Goal: Task Accomplishment & Management: Use online tool/utility

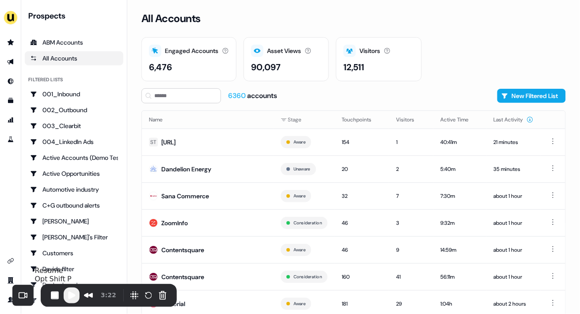
click at [72, 298] on span "Play Recording" at bounding box center [71, 295] width 11 height 11
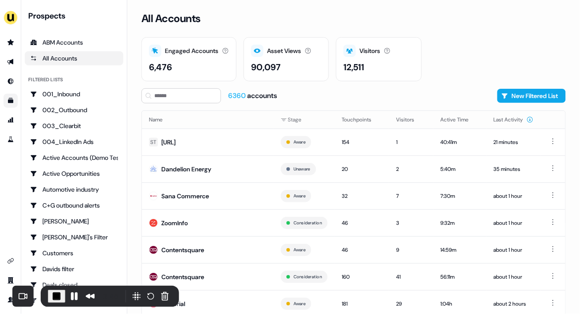
click at [6, 100] on link "Go to templates" at bounding box center [11, 101] width 14 height 14
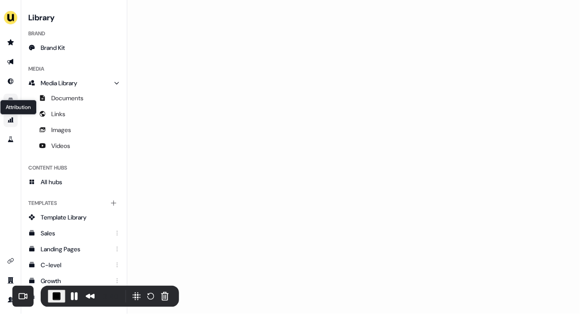
click at [11, 120] on icon "Go to attribution" at bounding box center [10, 120] width 7 height 7
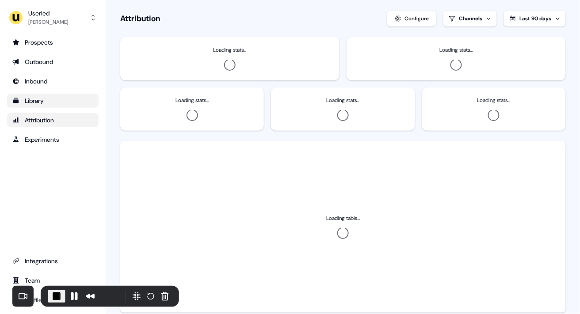
click at [29, 102] on div "Library" at bounding box center [52, 100] width 81 height 9
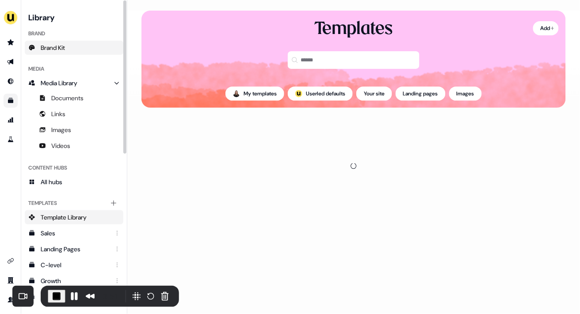
click at [101, 49] on link "Brand Kit" at bounding box center [74, 48] width 99 height 14
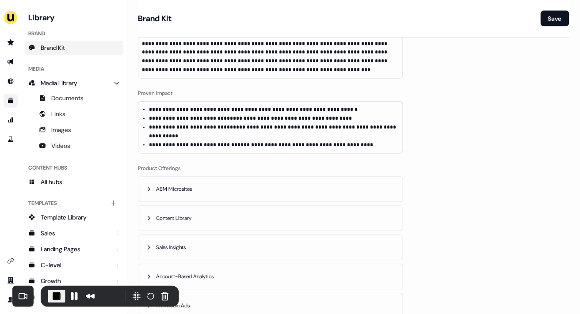
scroll to position [353, 0]
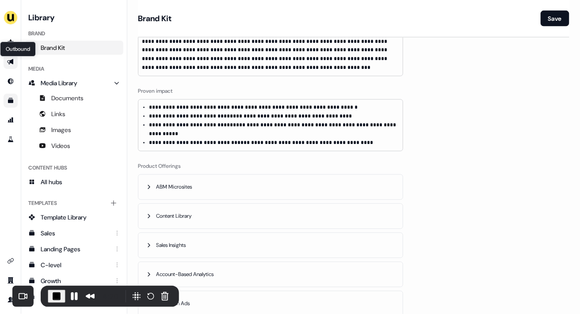
click at [11, 61] on icon "Go to outbound experience" at bounding box center [10, 62] width 6 height 6
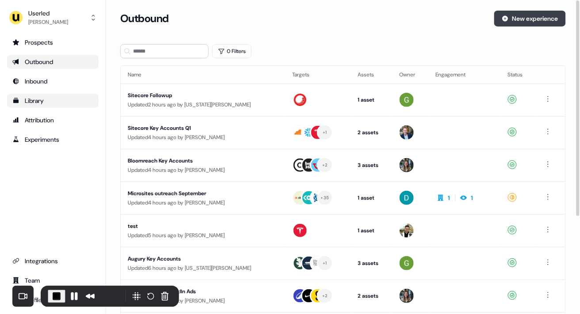
click at [520, 18] on button "New experience" at bounding box center [530, 19] width 72 height 16
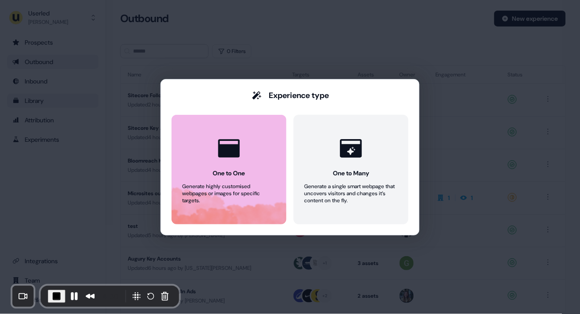
click at [240, 144] on icon at bounding box center [229, 148] width 27 height 27
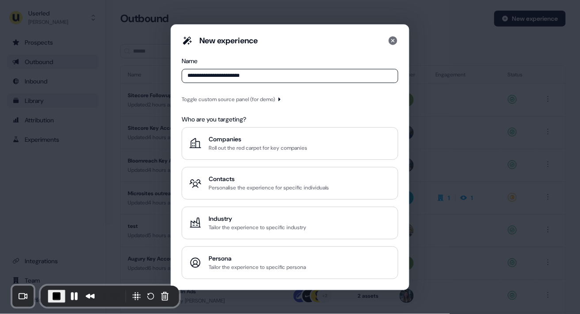
type input "**********"
click at [282, 102] on icon "button" at bounding box center [279, 99] width 5 height 5
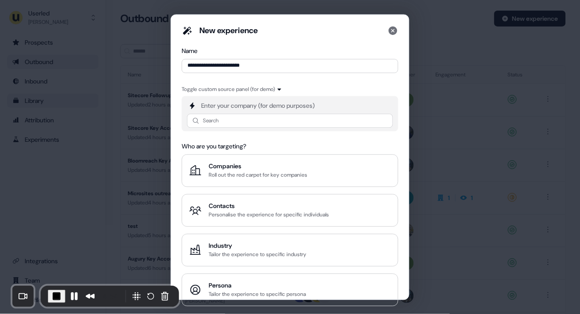
click at [254, 133] on div "**********" at bounding box center [290, 165] width 216 height 281
click at [248, 127] on input at bounding box center [290, 121] width 206 height 14
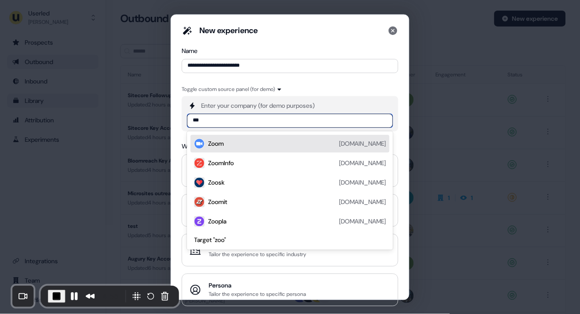
type input "****"
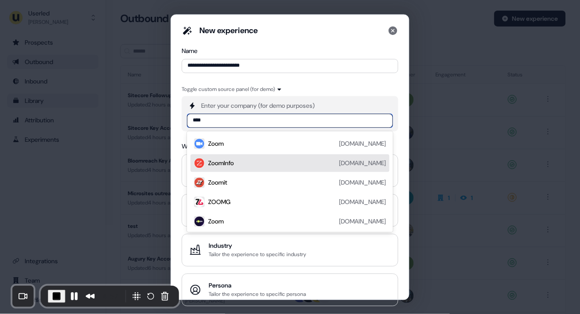
click at [250, 166] on div "ZoomInfo zoominfo.com" at bounding box center [297, 163] width 178 height 11
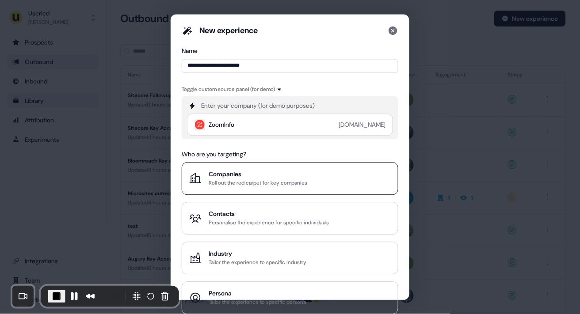
click at [261, 181] on div "Roll out the red carpet for key companies" at bounding box center [258, 183] width 99 height 9
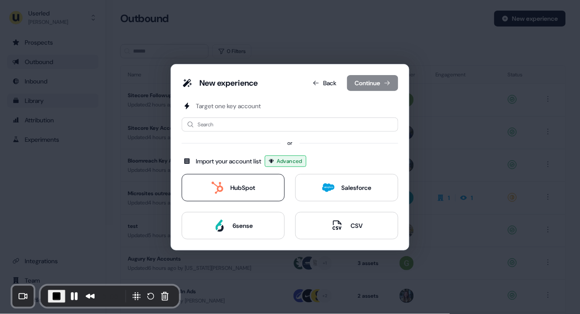
click at [223, 181] on button "HubSpot" at bounding box center [233, 187] width 103 height 27
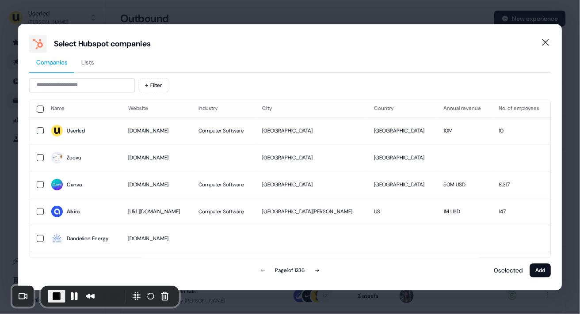
click at [95, 65] on span "Lists" at bounding box center [88, 62] width 13 height 9
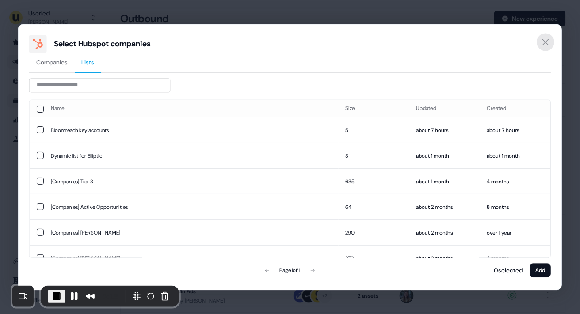
click at [548, 42] on icon "Close" at bounding box center [545, 42] width 11 height 11
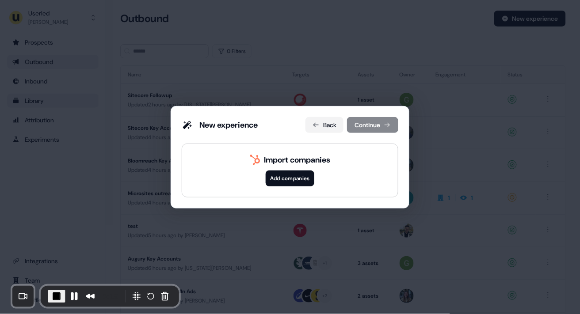
click at [322, 124] on button "Back" at bounding box center [324, 125] width 38 height 16
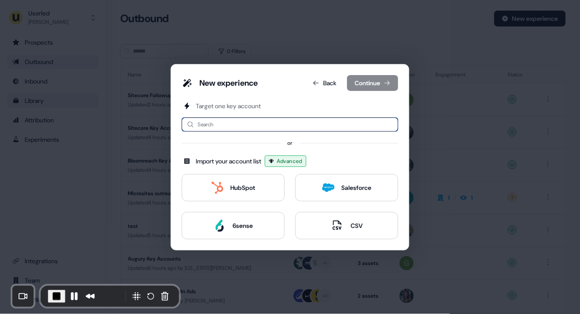
click at [247, 125] on input at bounding box center [290, 125] width 216 height 14
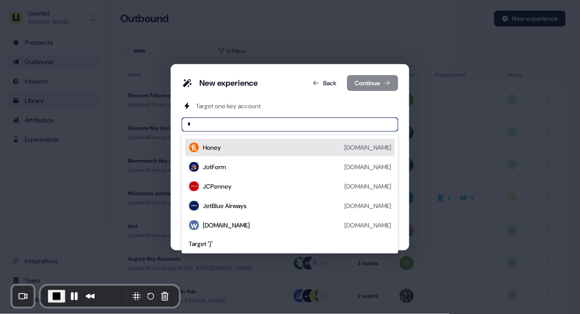
type input "**"
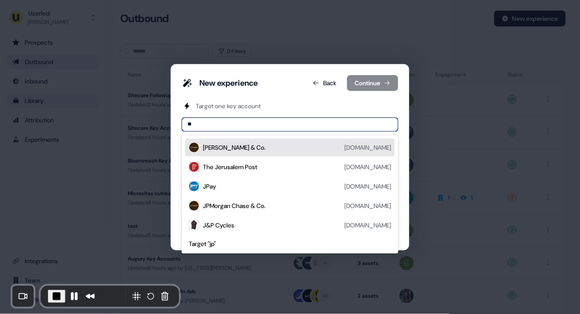
click at [235, 142] on div "J.P. Morgan & Co. jpmorgan.com" at bounding box center [297, 147] width 188 height 11
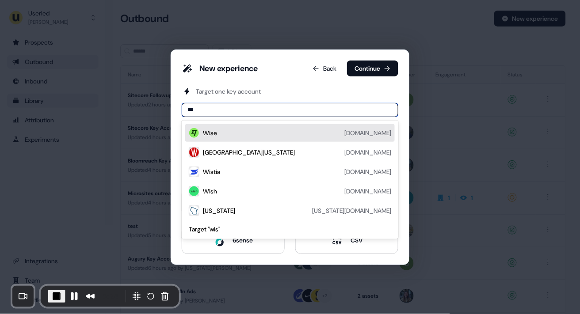
type input "****"
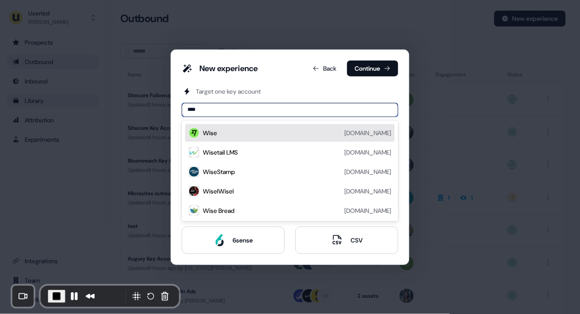
click at [246, 132] on div "Wise wise.com" at bounding box center [297, 133] width 188 height 11
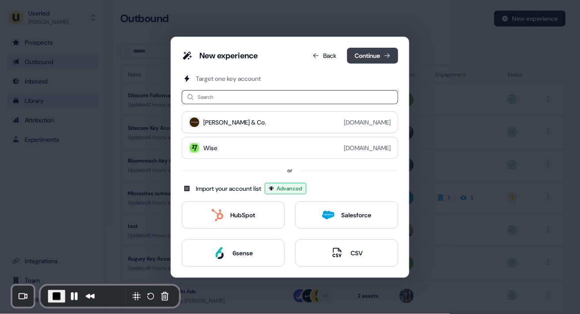
click at [372, 57] on button "Continue" at bounding box center [372, 56] width 51 height 16
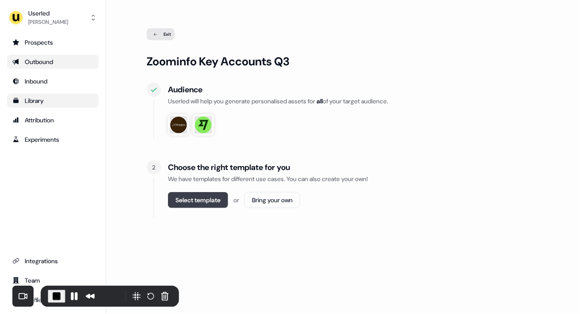
click at [219, 196] on button "Select template" at bounding box center [198, 200] width 60 height 16
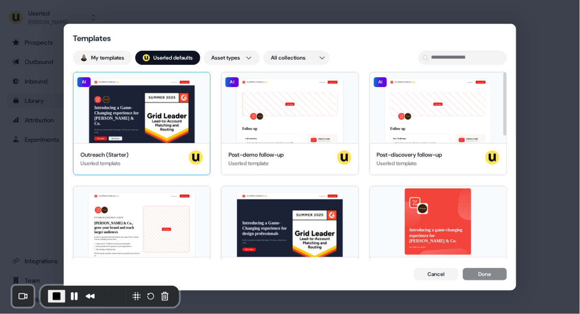
click at [134, 144] on div "Outreach (Starter) Userled template" at bounding box center [141, 159] width 137 height 32
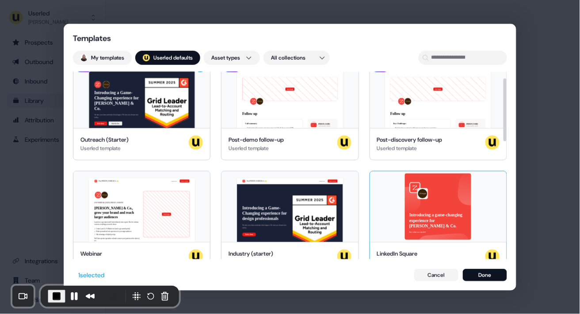
scroll to position [18, 0]
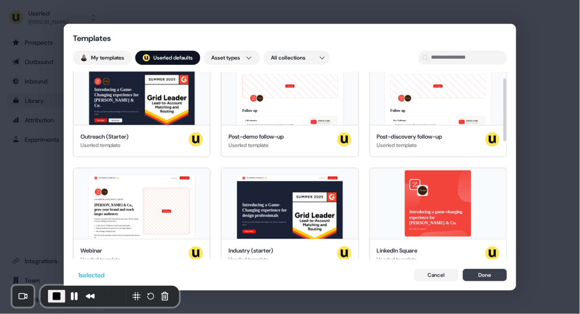
click at [479, 272] on button "Done" at bounding box center [485, 275] width 44 height 12
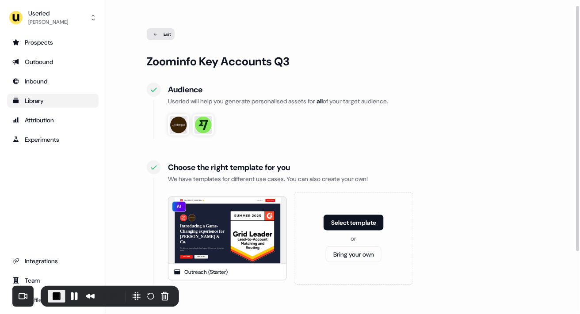
scroll to position [87, 0]
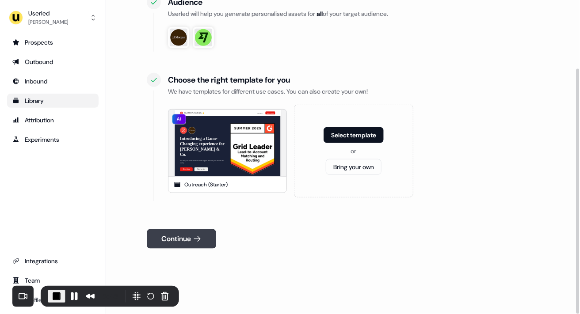
click at [206, 239] on button "Continue" at bounding box center [181, 238] width 69 height 19
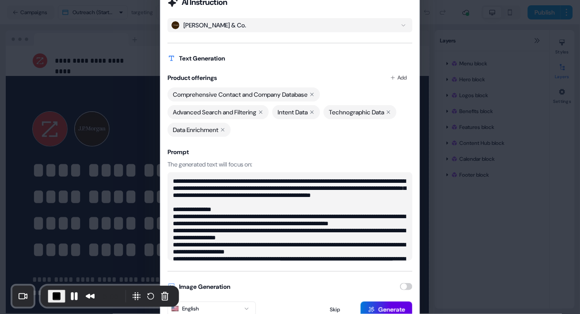
scroll to position [42, 0]
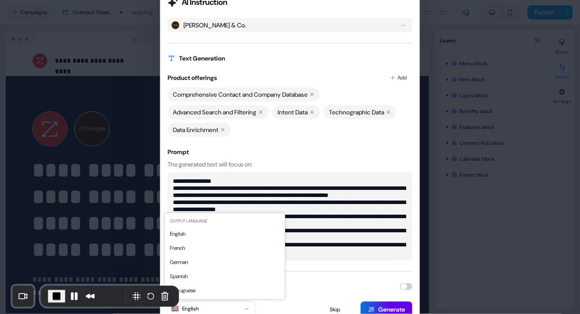
click at [247, 308] on icon "button" at bounding box center [246, 308] width 11 height 5
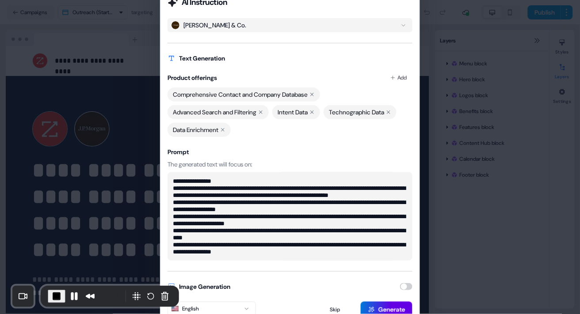
click at [300, 290] on div "Image Generation" at bounding box center [289, 286] width 245 height 9
click at [391, 30] on button "J.P. Morgan & Co." at bounding box center [289, 25] width 245 height 14
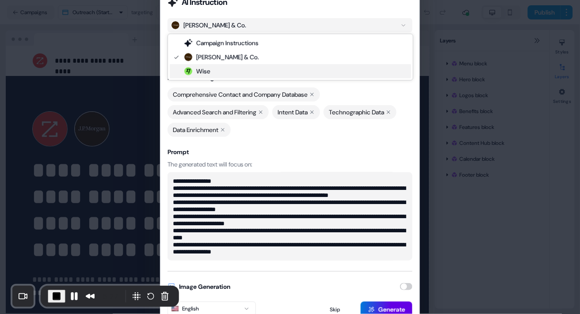
type textarea "**********"
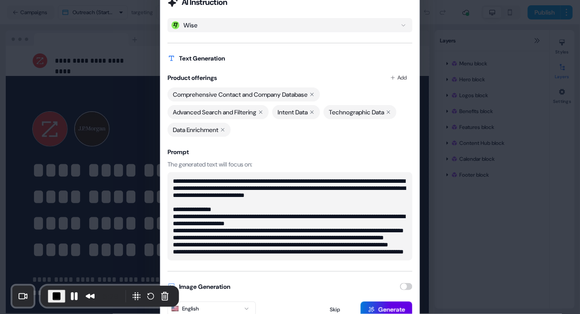
scroll to position [35, 0]
click at [375, 304] on button "Generate" at bounding box center [387, 310] width 52 height 16
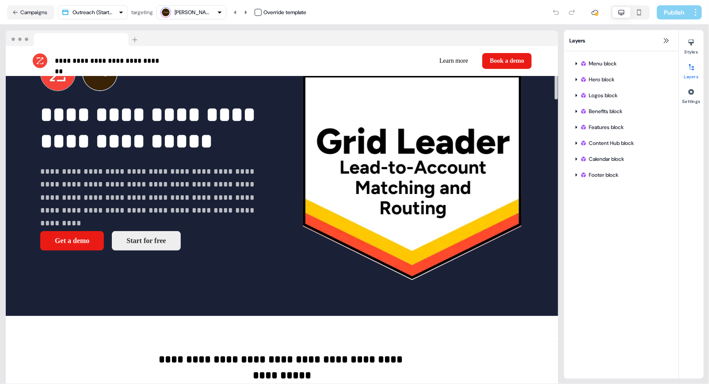
scroll to position [0, 0]
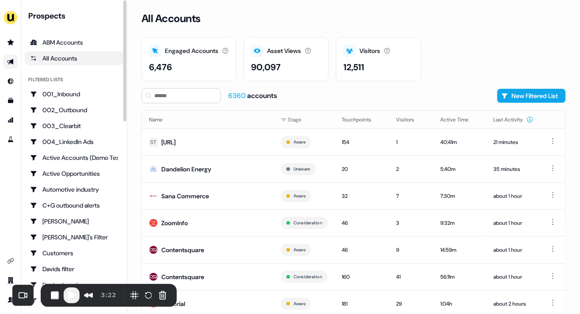
click at [10, 59] on icon "Go to outbound experience" at bounding box center [10, 61] width 7 height 7
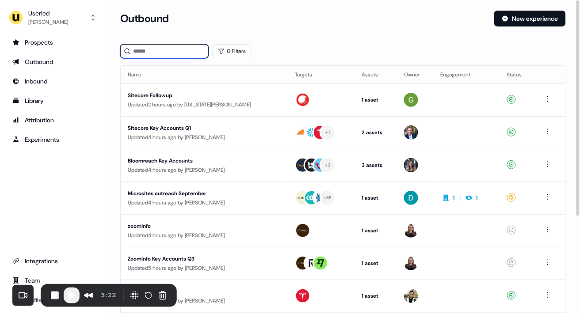
click at [166, 53] on input at bounding box center [164, 51] width 88 height 14
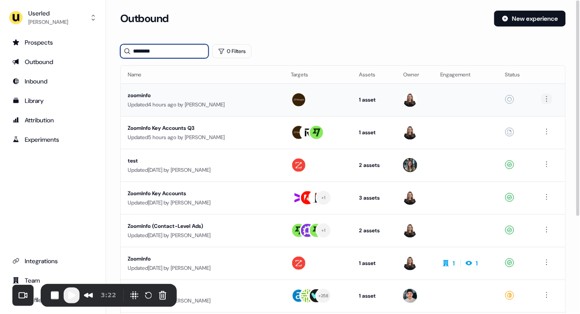
type input "********"
click at [547, 98] on html "For the best experience switch devices to a bigger screen. Go to [DOMAIN_NAME] …" at bounding box center [290, 157] width 580 height 314
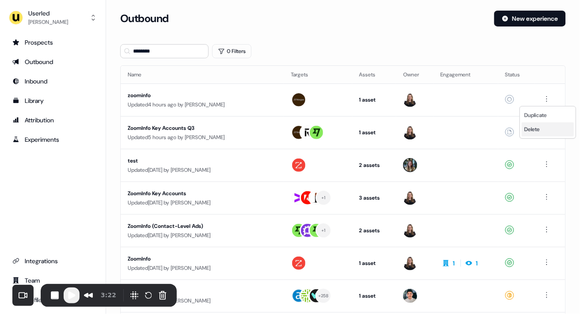
click at [542, 128] on div "Delete" at bounding box center [547, 129] width 52 height 14
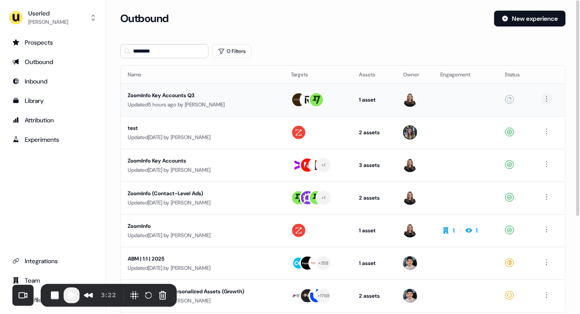
click at [546, 97] on html "For the best experience switch devices to a bigger screen. Go to [DOMAIN_NAME] …" at bounding box center [290, 157] width 580 height 314
click at [513, 103] on html "For the best experience switch devices to a bigger screen. Go to [DOMAIN_NAME] …" at bounding box center [290, 157] width 580 height 314
click at [548, 98] on html "For the best experience switch devices to a bigger screen. Go to [DOMAIN_NAME] …" at bounding box center [290, 157] width 580 height 314
click at [538, 128] on span "Delete" at bounding box center [531, 129] width 15 height 7
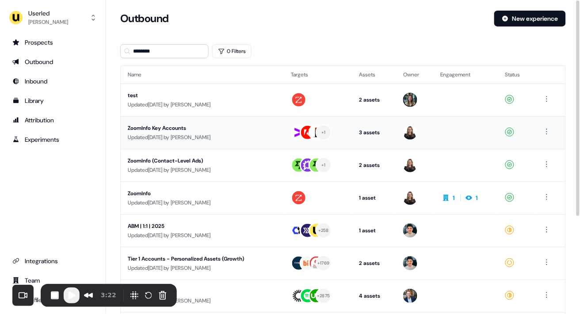
click at [356, 133] on td "3 assets Outreach (Starter), LinkedIn Square, LinkedIn Landscape" at bounding box center [374, 132] width 44 height 33
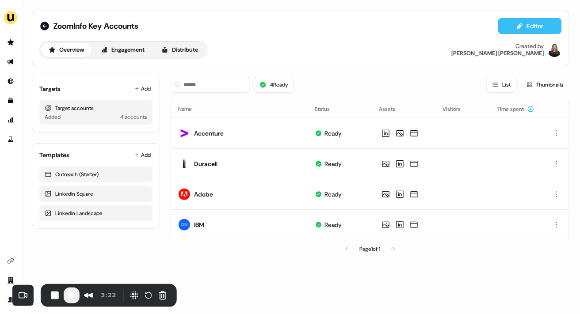
click at [523, 31] on button "Editor" at bounding box center [530, 26] width 64 height 16
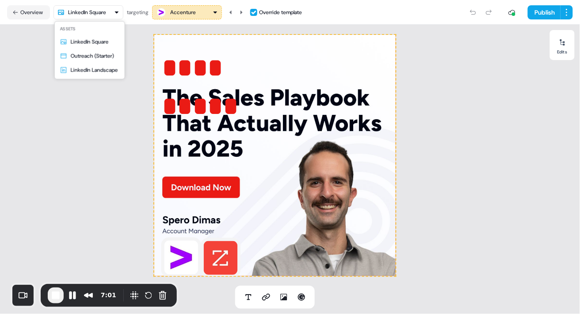
click at [99, 15] on html "**********" at bounding box center [290, 157] width 580 height 314
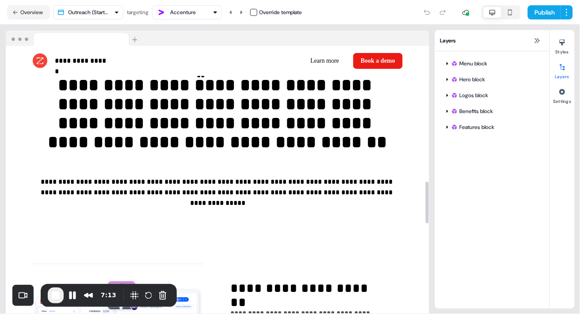
scroll to position [464, 0]
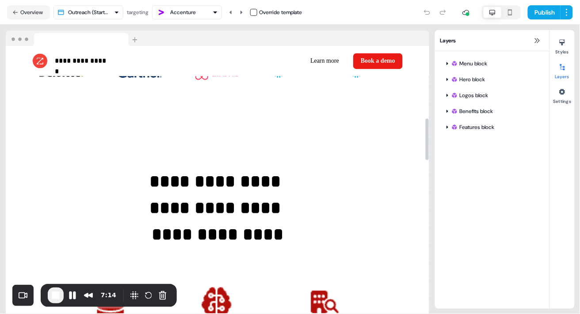
click at [204, 11] on div "Accenture" at bounding box center [187, 12] width 62 height 11
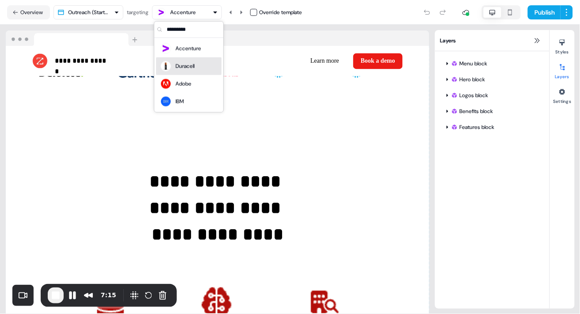
click at [191, 63] on div "Duracell" at bounding box center [184, 66] width 19 height 9
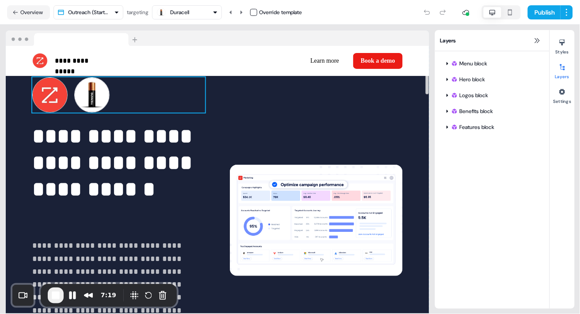
scroll to position [35, 0]
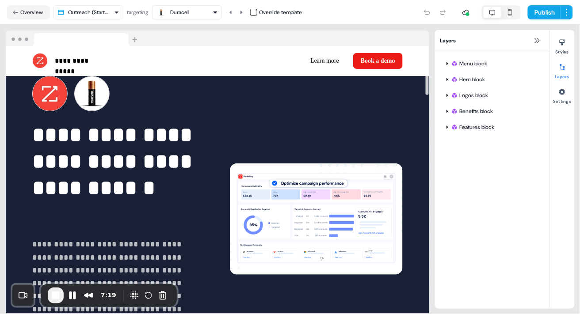
click at [114, 12] on html "**********" at bounding box center [290, 157] width 580 height 314
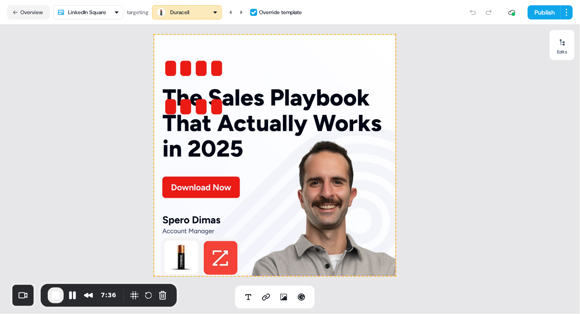
click at [207, 8] on div "Duracell" at bounding box center [187, 12] width 62 height 11
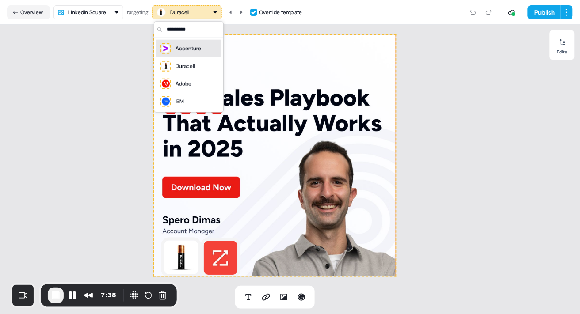
click at [196, 48] on div "Accenture" at bounding box center [188, 48] width 26 height 9
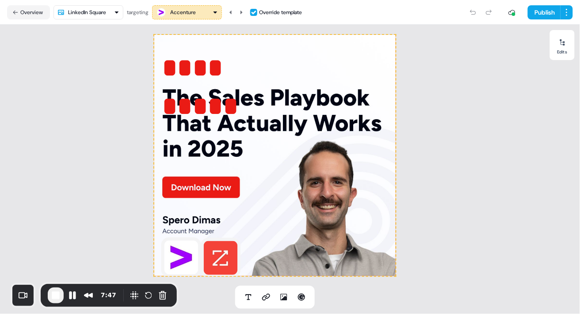
click at [205, 12] on div "Accenture" at bounding box center [187, 12] width 62 height 11
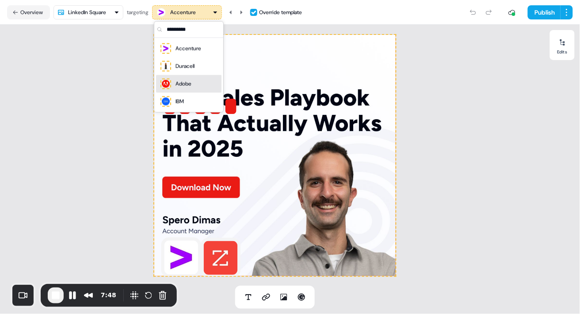
click at [185, 88] on div "Adobe" at bounding box center [176, 84] width 32 height 12
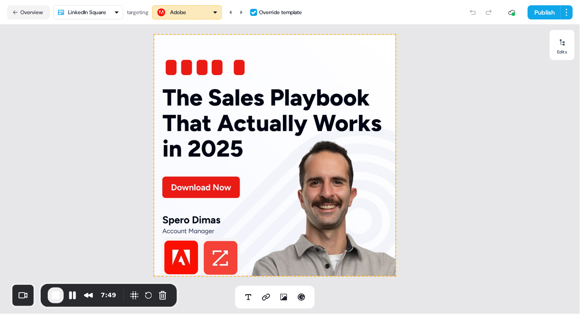
click at [444, 55] on div "****** To pick up a draggable item, press the space bar. While dragging, use th…" at bounding box center [275, 155] width 550 height 261
click at [69, 296] on button "Pause Recording" at bounding box center [72, 296] width 14 height 14
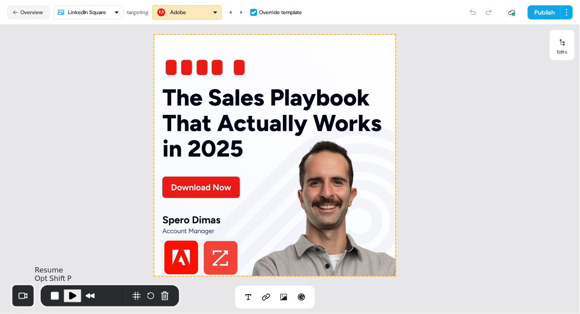
click at [72, 296] on span "Play Recording" at bounding box center [72, 296] width 11 height 11
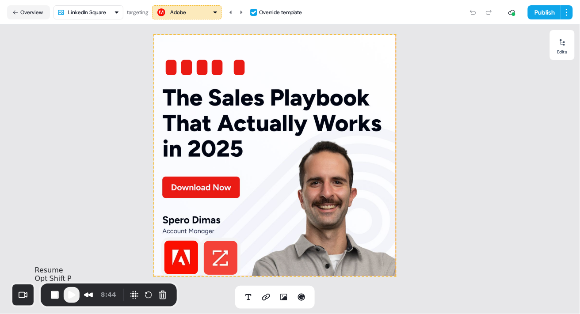
click at [73, 295] on span "Play Recording" at bounding box center [71, 295] width 11 height 11
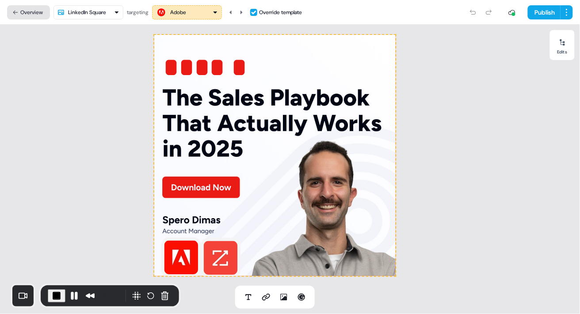
click at [23, 15] on button "Overview" at bounding box center [28, 12] width 43 height 14
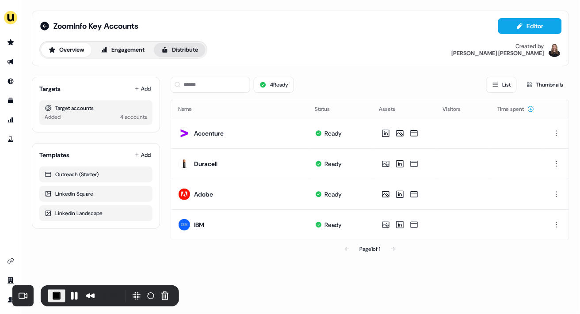
click at [193, 49] on button "Distribute" at bounding box center [180, 50] width 52 height 14
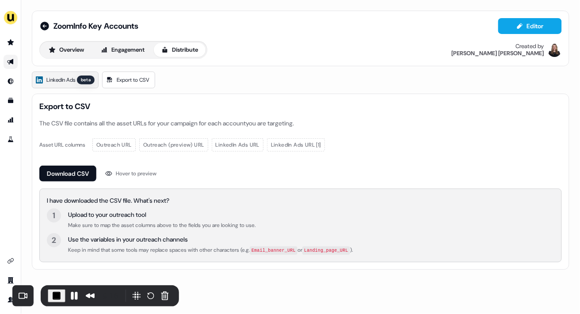
click at [56, 81] on span "LinkedIn Ads" at bounding box center [60, 80] width 29 height 9
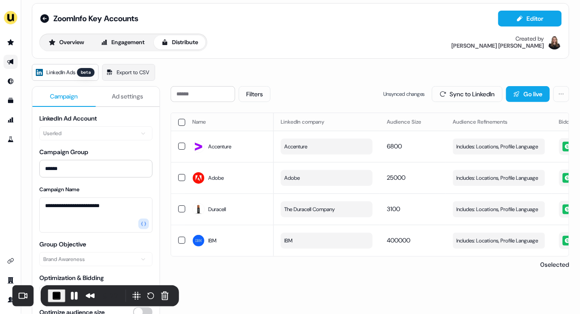
scroll to position [8, 0]
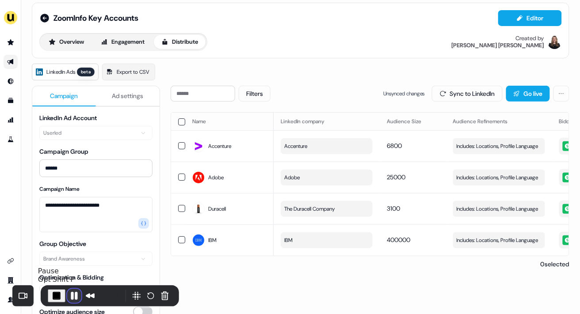
click at [78, 294] on button "Pause Recording" at bounding box center [74, 296] width 14 height 14
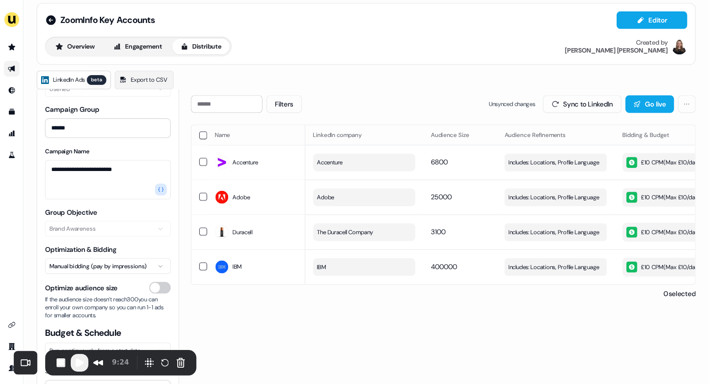
scroll to position [14, 0]
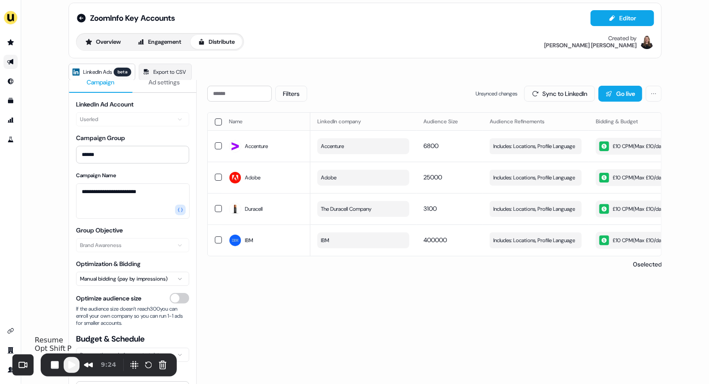
click at [71, 314] on span "Play Recording" at bounding box center [71, 365] width 11 height 11
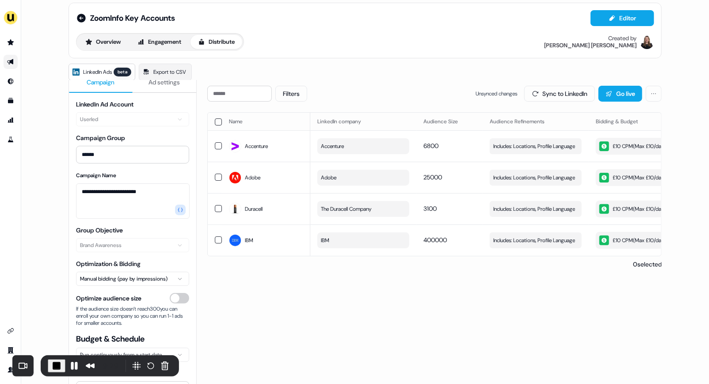
scroll to position [0, 0]
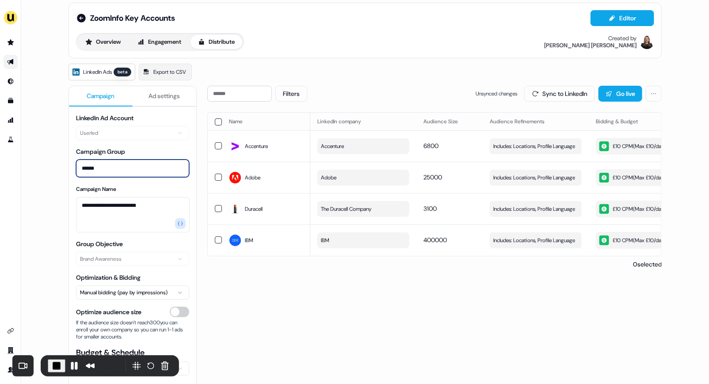
click at [113, 168] on input "******" at bounding box center [132, 169] width 113 height 18
click at [80, 169] on input "******" at bounding box center [132, 169] width 113 height 18
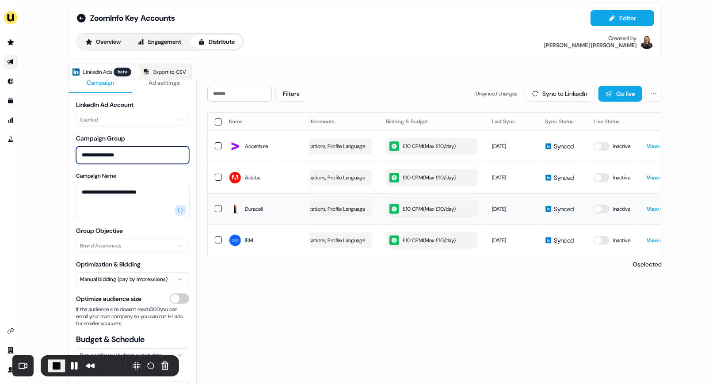
scroll to position [0, 250]
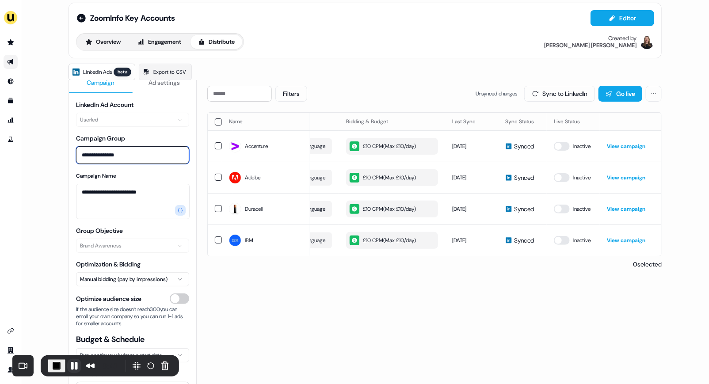
type input "**********"
click at [71, 314] on button "Pause Recording" at bounding box center [74, 366] width 14 height 14
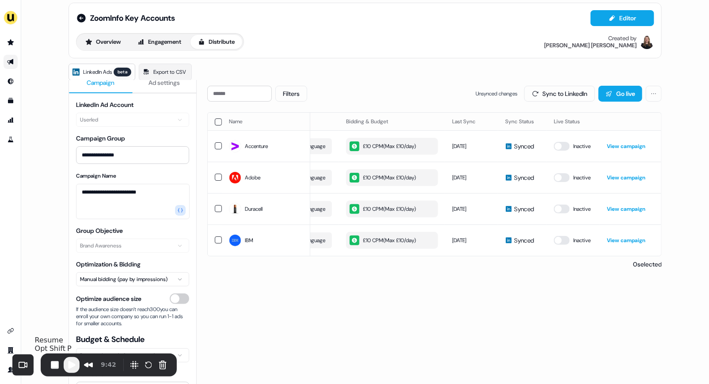
click at [72, 314] on span "Play Recording" at bounding box center [71, 365] width 11 height 11
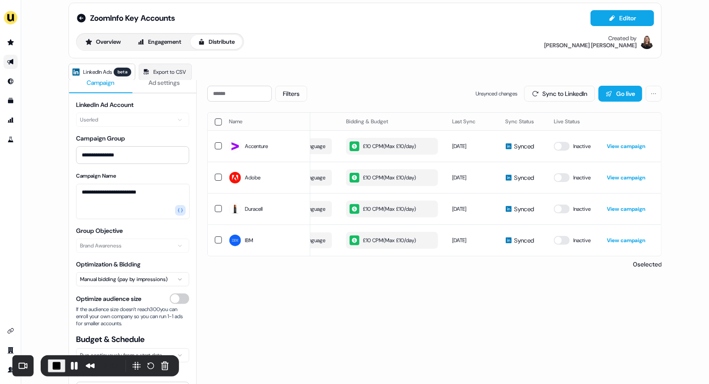
scroll to position [0, 0]
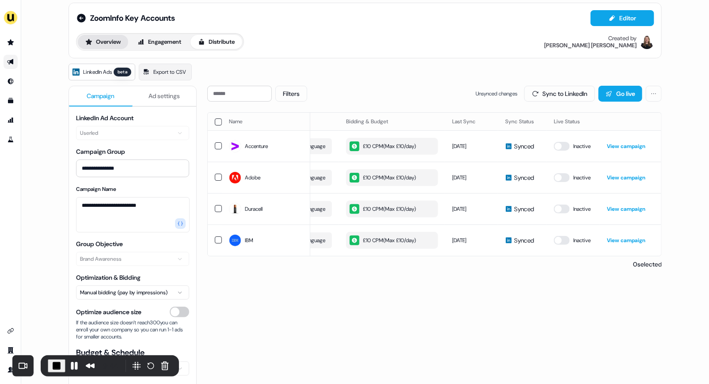
click at [108, 44] on button "Overview" at bounding box center [103, 42] width 50 height 14
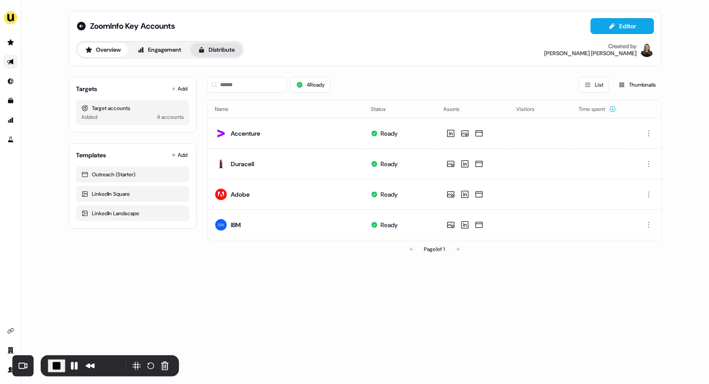
click at [220, 47] on button "Distribute" at bounding box center [216, 50] width 52 height 14
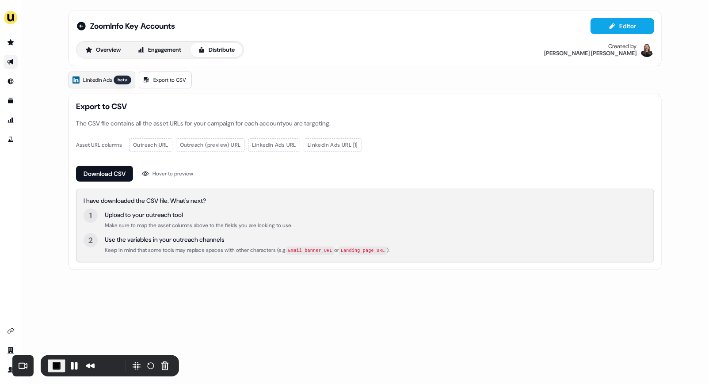
click at [89, 77] on span "LinkedIn Ads" at bounding box center [97, 80] width 29 height 9
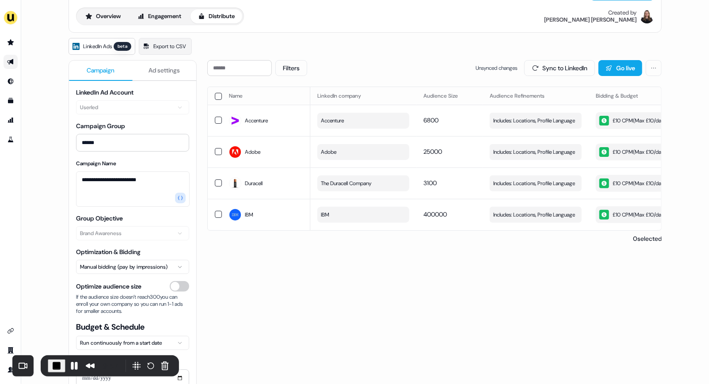
scroll to position [31, 0]
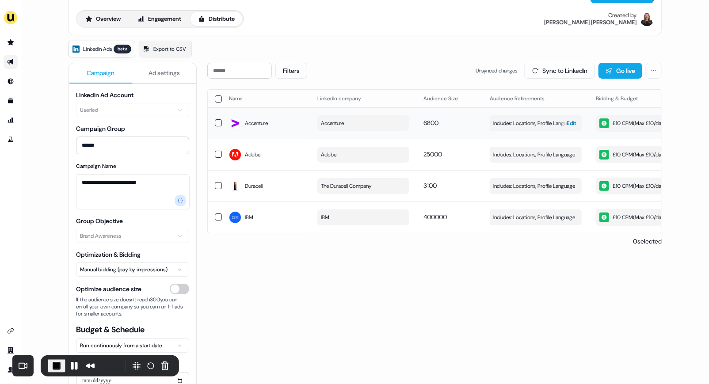
click at [550, 119] on span "Includes: Locations, Profile Language" at bounding box center [534, 123] width 82 height 9
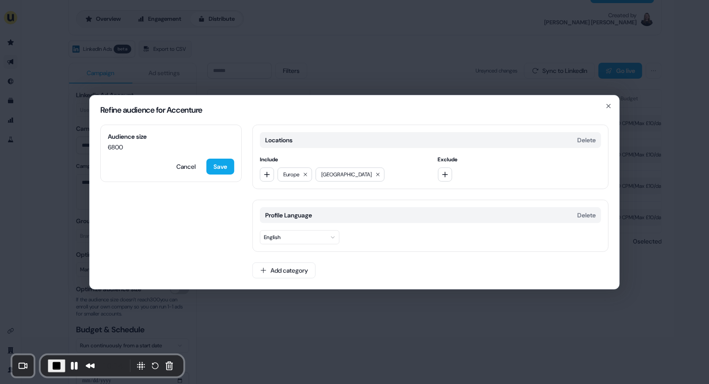
click at [358, 314] on div "Refine audience for Accenture Audience size 6800 Cancel Save Locations Delete I…" at bounding box center [354, 192] width 709 height 384
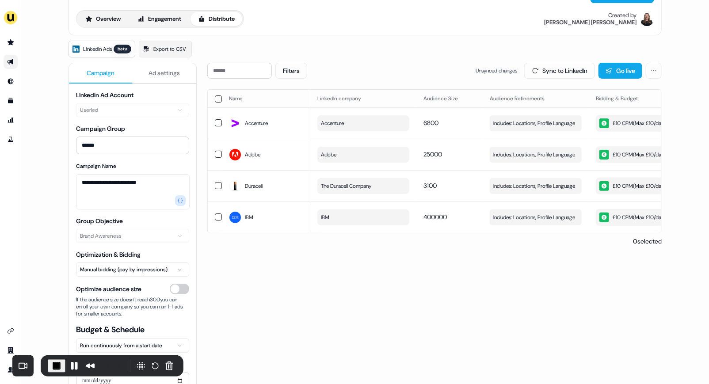
click at [216, 99] on button "button" at bounding box center [218, 98] width 7 height 7
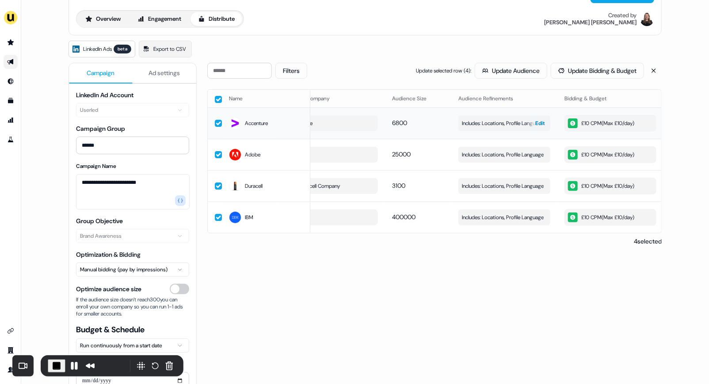
scroll to position [0, 0]
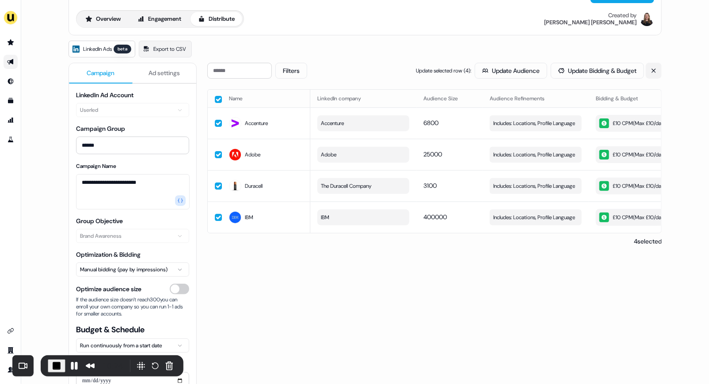
click at [579, 68] on icon at bounding box center [653, 71] width 6 height 6
click at [553, 69] on button "Sync to LinkedIn" at bounding box center [559, 71] width 71 height 16
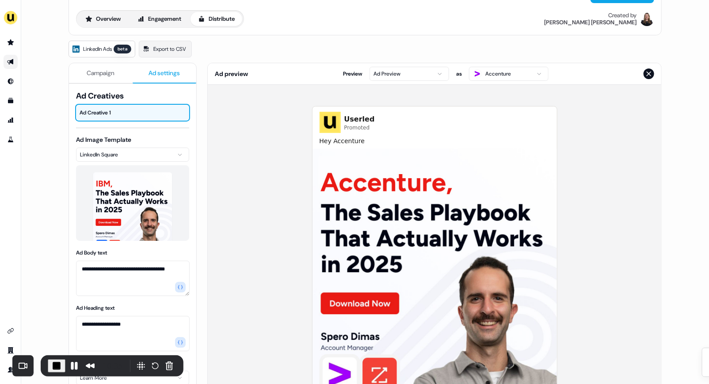
click at [162, 74] on span "Ad settings" at bounding box center [164, 72] width 31 height 9
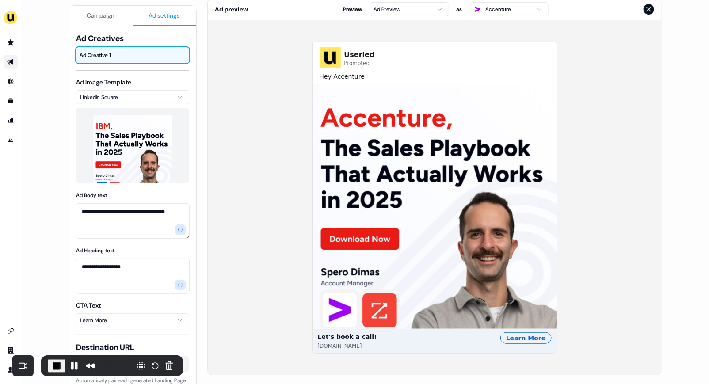
click at [421, 238] on img at bounding box center [434, 206] width 244 height 244
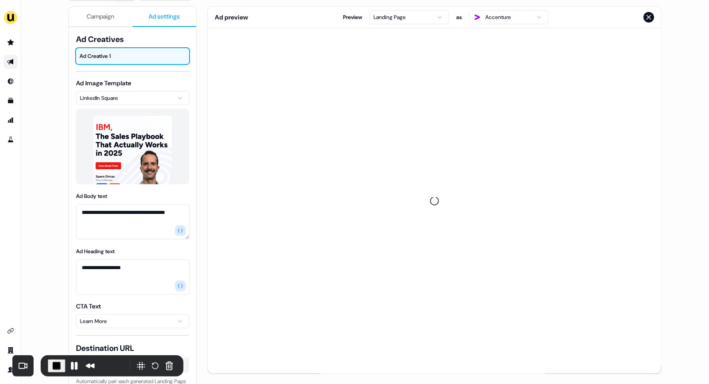
scroll to position [0, 0]
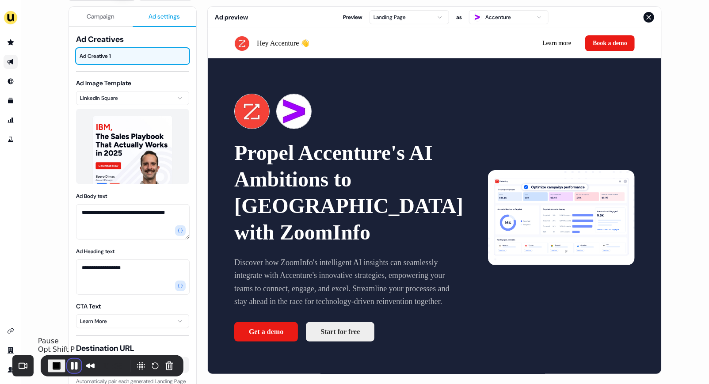
click at [72, 314] on button "Pause Recording" at bounding box center [74, 366] width 14 height 14
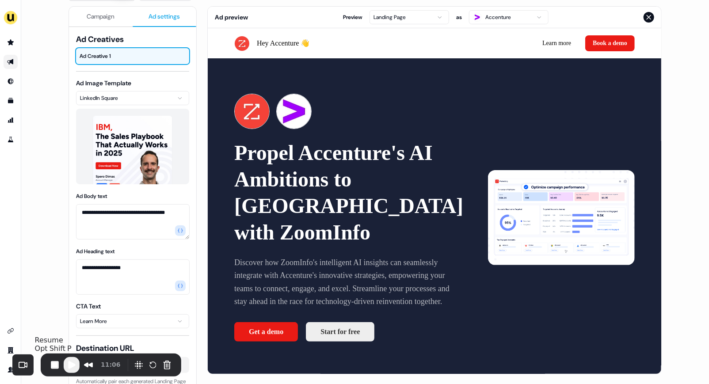
click at [72, 314] on span "Play Recording" at bounding box center [71, 365] width 11 height 11
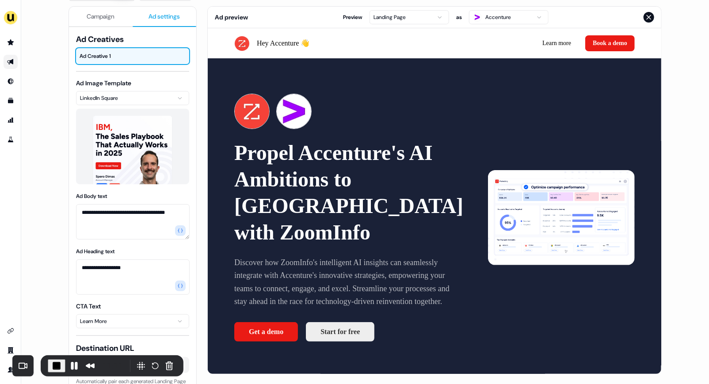
click at [98, 21] on button "Campaign" at bounding box center [101, 17] width 64 height 20
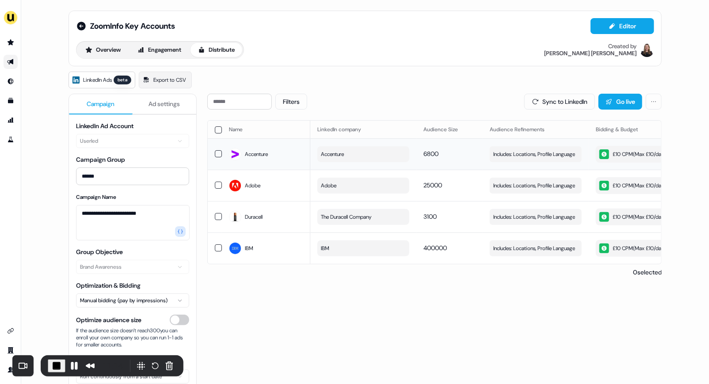
scroll to position [0, 250]
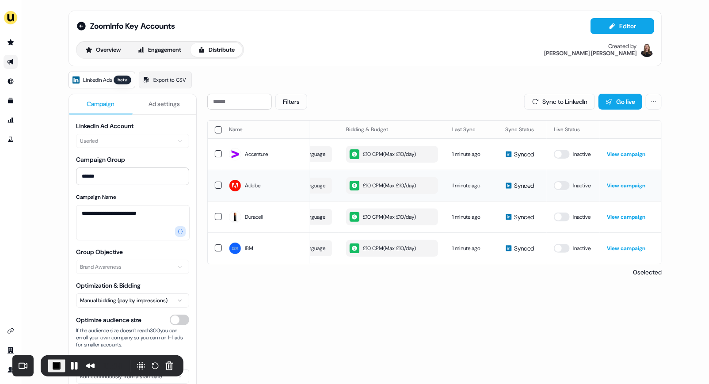
click at [579, 183] on link "View campaign" at bounding box center [626, 185] width 38 height 7
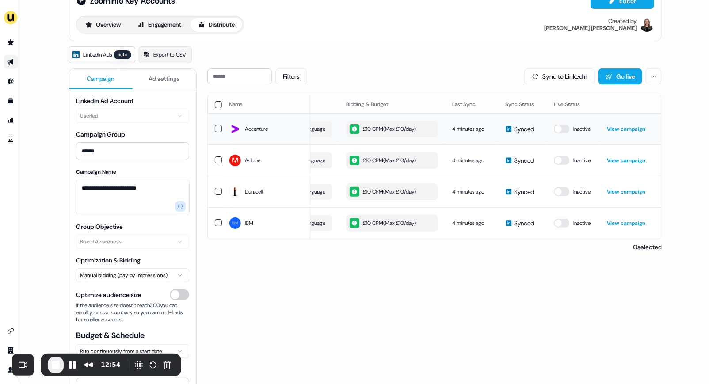
click at [378, 126] on div "£10 CPM ( Max £10/day )" at bounding box center [382, 129] width 66 height 10
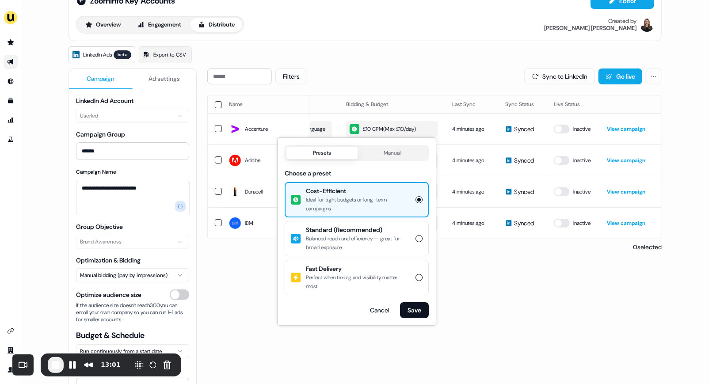
click at [261, 285] on div "Filters Sync to LinkedIn Go live Name LinkedIn company Audience Size Audience R…" at bounding box center [434, 252] width 454 height 368
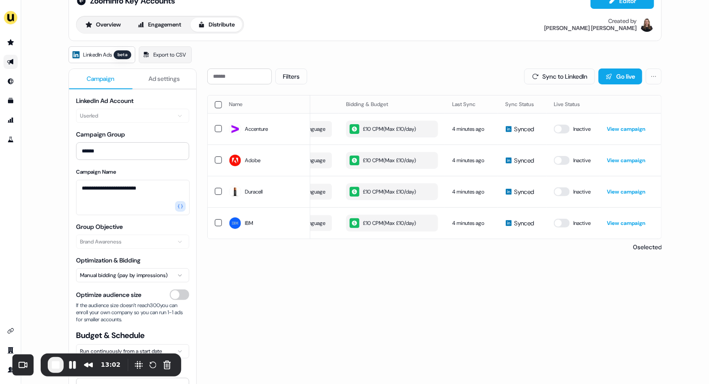
click at [167, 277] on html "**********" at bounding box center [354, 192] width 709 height 384
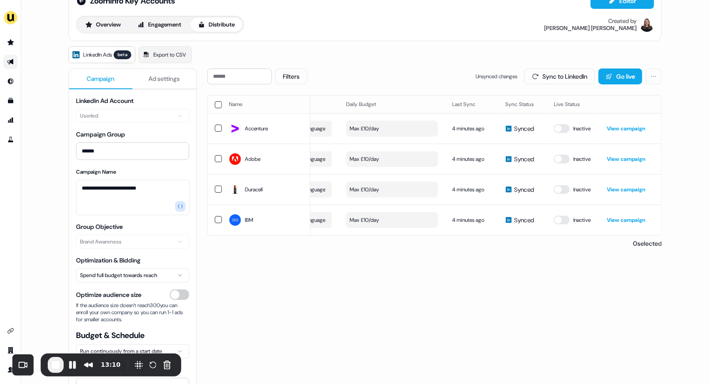
click at [148, 272] on html "**********" at bounding box center [354, 192] width 709 height 384
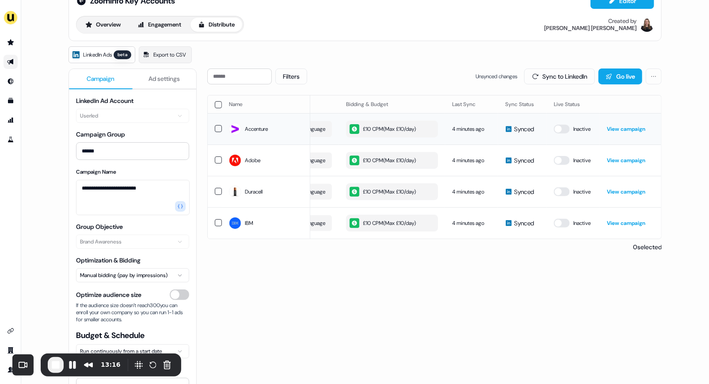
click at [367, 129] on div "£10 CPM ( Max £10/day )" at bounding box center [382, 129] width 66 height 10
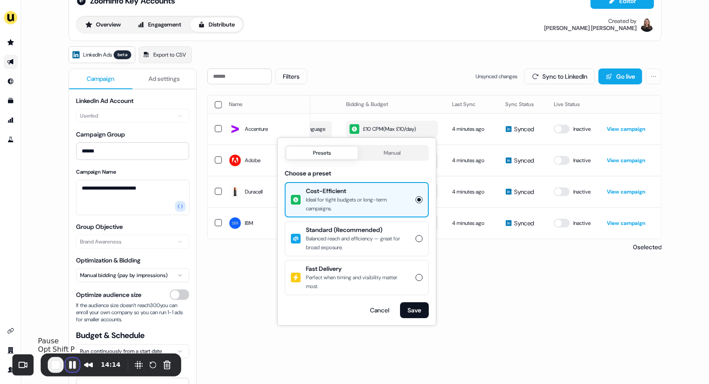
click at [71, 314] on button "Pause Recording" at bounding box center [72, 365] width 14 height 14
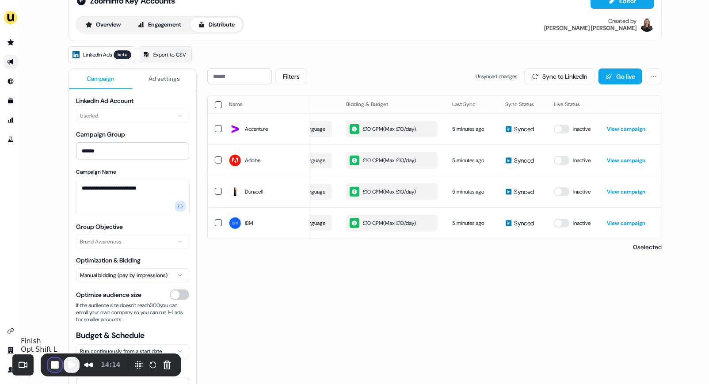
click at [54, 314] on button "End Recording" at bounding box center [55, 365] width 14 height 14
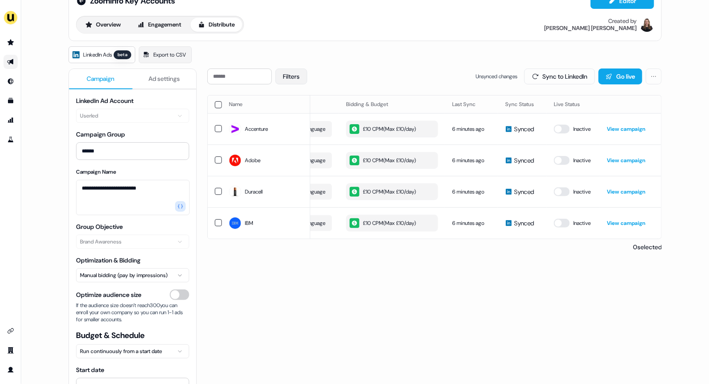
scroll to position [0, 0]
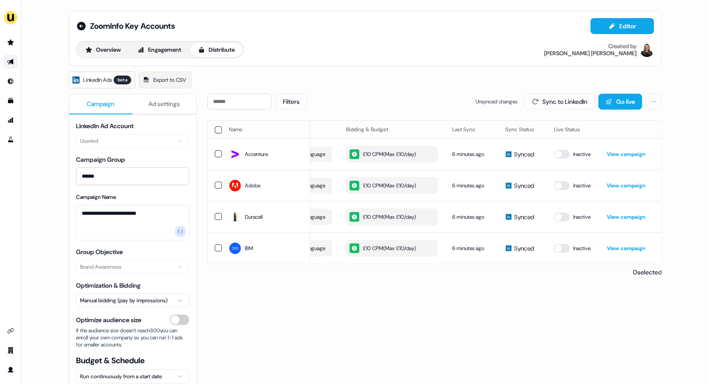
click at [103, 80] on span "LinkedIn Ads" at bounding box center [97, 80] width 29 height 9
click at [80, 24] on icon at bounding box center [81, 26] width 9 height 9
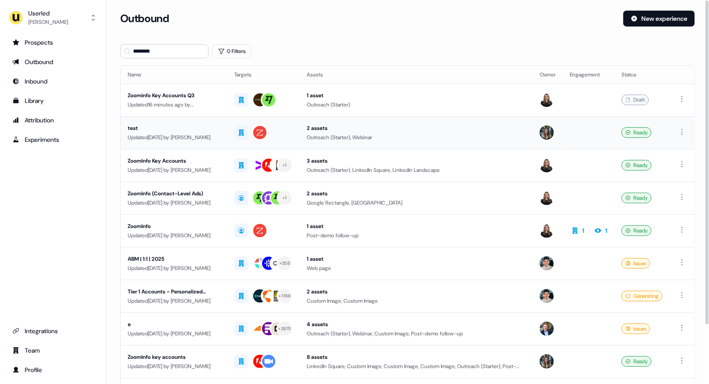
click at [178, 129] on div "test" at bounding box center [174, 128] width 92 height 9
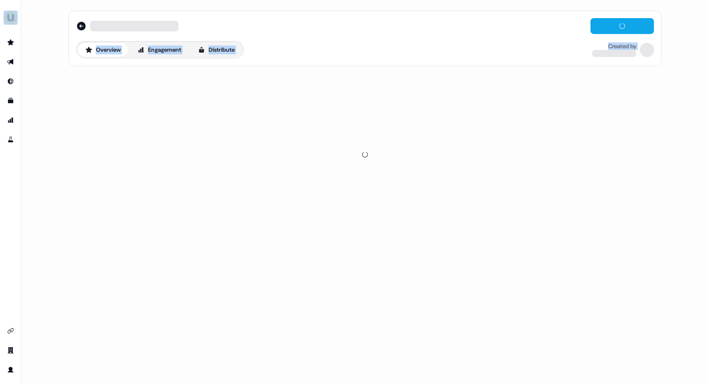
click at [178, 129] on div at bounding box center [364, 155] width 593 height 170
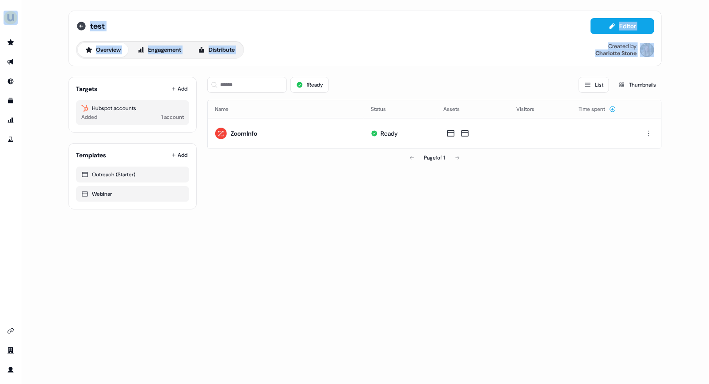
click at [83, 27] on icon at bounding box center [81, 26] width 9 height 9
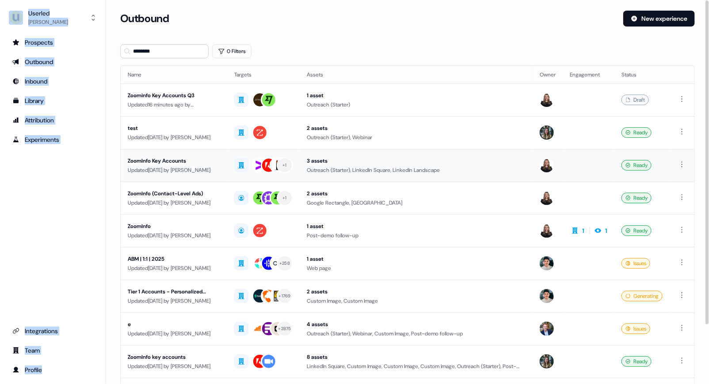
click at [209, 162] on div "ZoomInfo Key Accounts" at bounding box center [174, 160] width 92 height 9
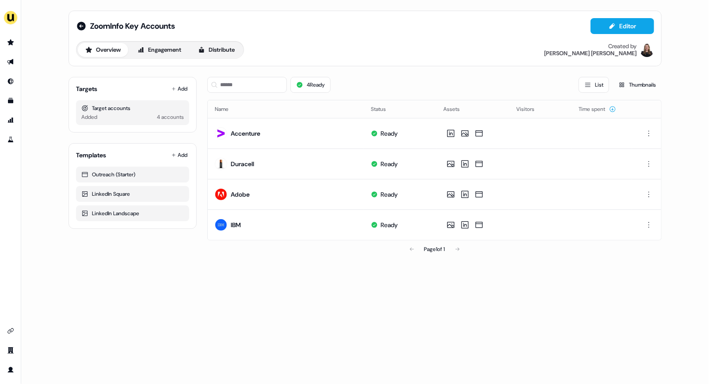
click at [306, 46] on div "Overview Engagement Distribute Created by [PERSON_NAME]" at bounding box center [365, 50] width 578 height 18
click at [579, 27] on button "Editor" at bounding box center [622, 26] width 64 height 16
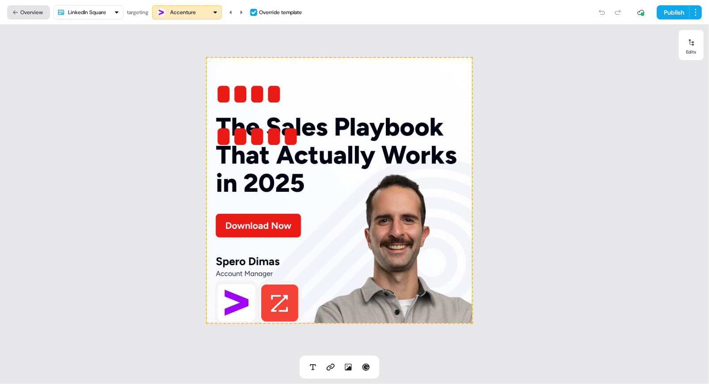
click at [10, 12] on button "Overview" at bounding box center [28, 12] width 43 height 14
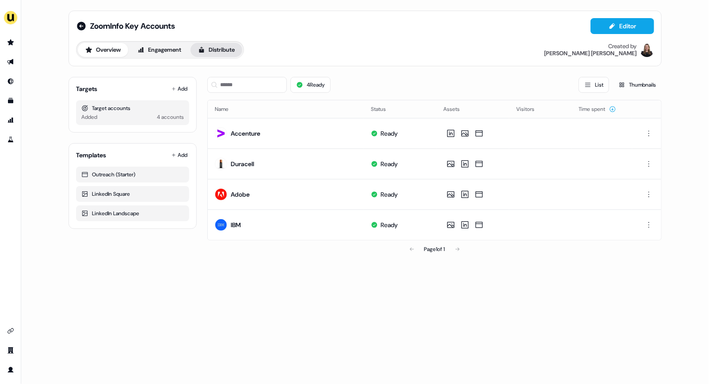
click at [222, 56] on button "Distribute" at bounding box center [216, 50] width 52 height 14
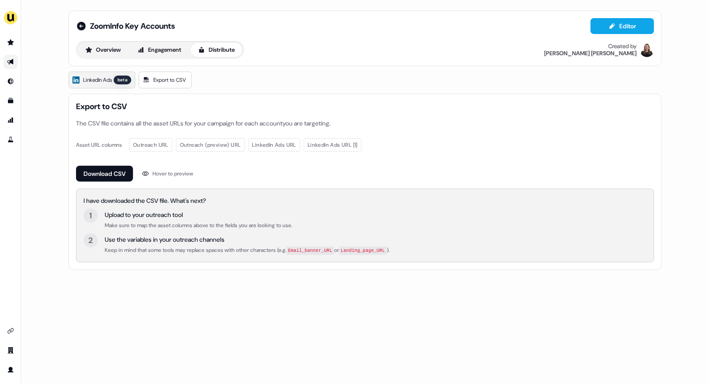
click at [82, 81] on link "LinkedIn Ads beta" at bounding box center [101, 80] width 67 height 17
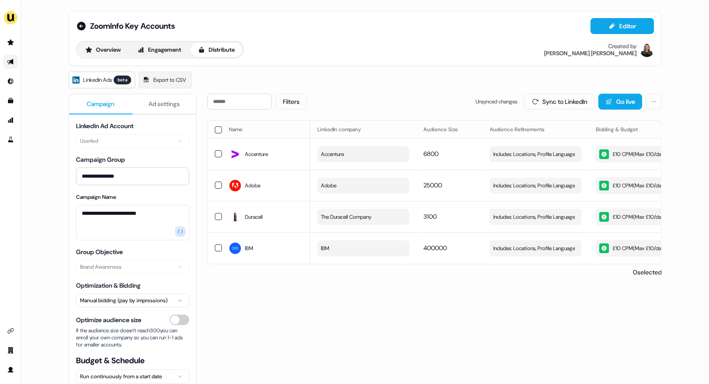
scroll to position [13, 0]
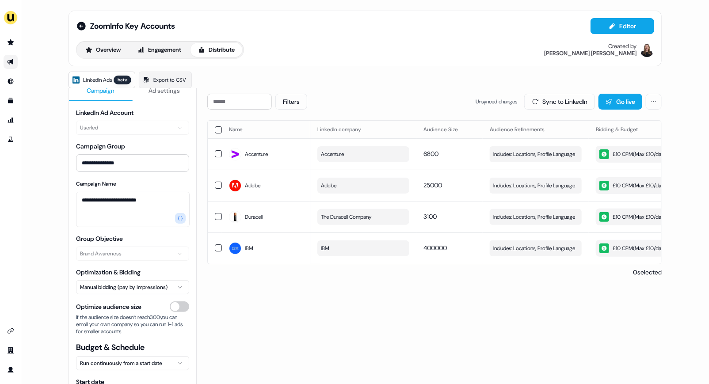
click at [217, 129] on button "button" at bounding box center [218, 129] width 7 height 7
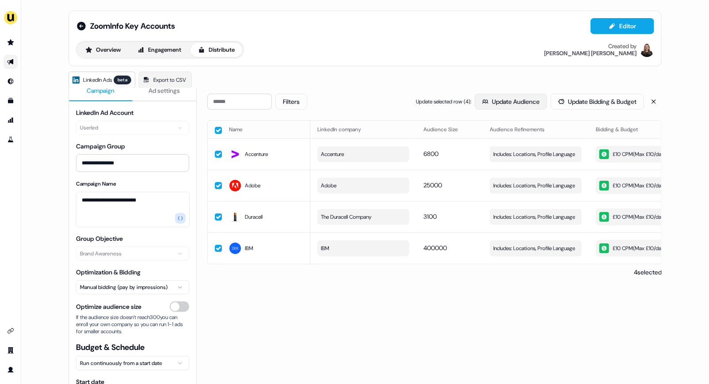
click at [513, 104] on button "Update Audience" at bounding box center [511, 102] width 72 height 16
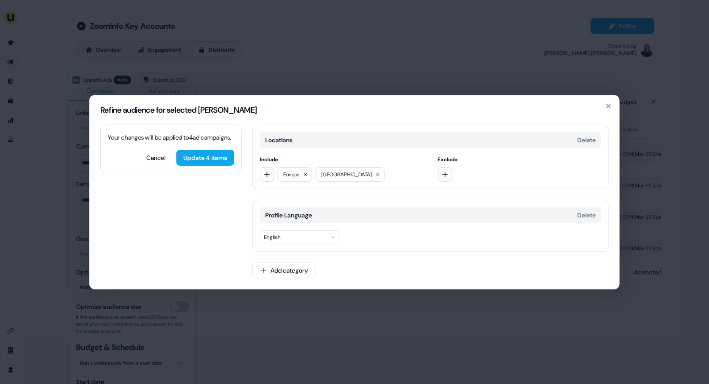
click at [433, 16] on div "Refine audience for selected [PERSON_NAME] Your changes will be applied to 4 [P…" at bounding box center [354, 192] width 709 height 384
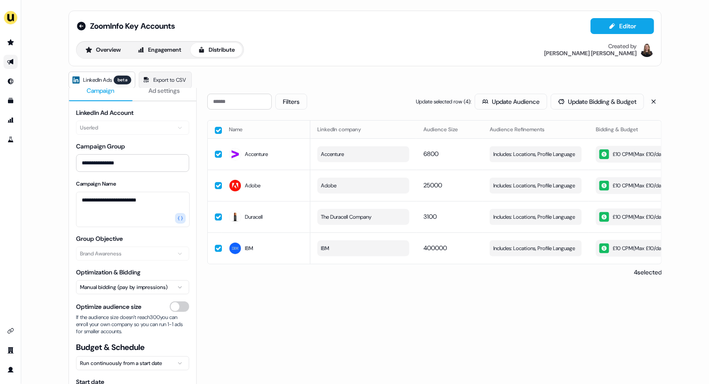
click at [216, 129] on button "button" at bounding box center [218, 130] width 7 height 7
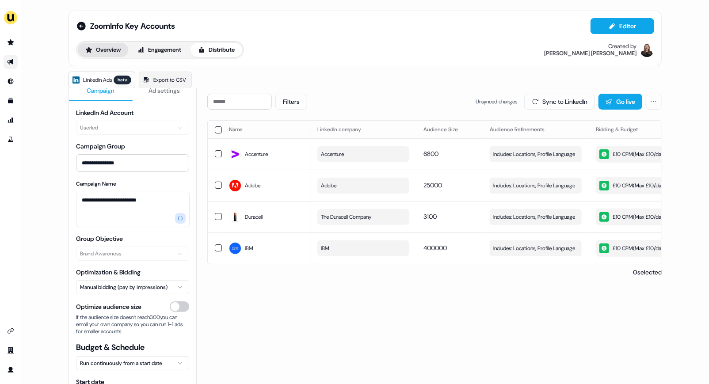
click at [120, 50] on button "Overview" at bounding box center [103, 50] width 50 height 14
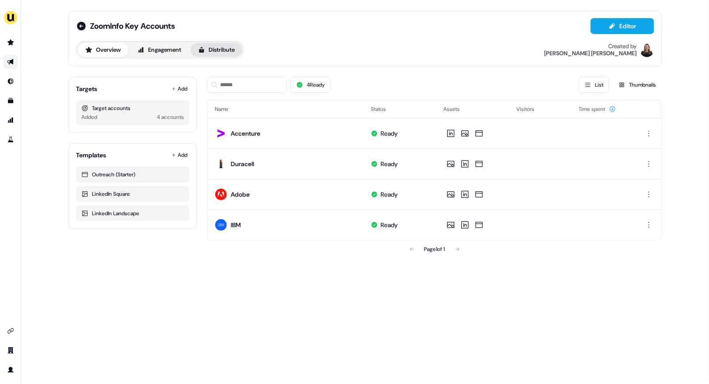
click at [222, 48] on button "Distribute" at bounding box center [216, 50] width 52 height 14
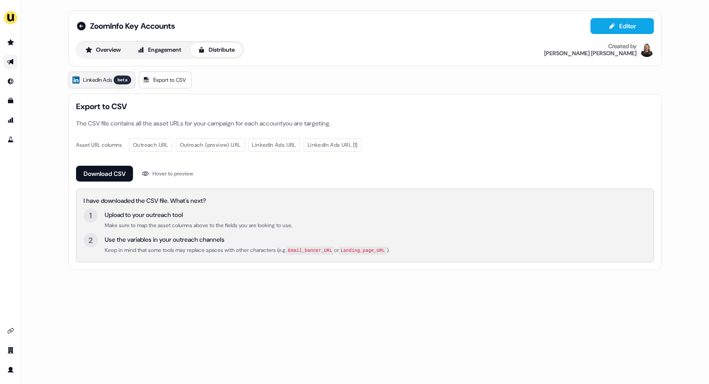
click at [108, 76] on span "LinkedIn Ads" at bounding box center [97, 80] width 29 height 9
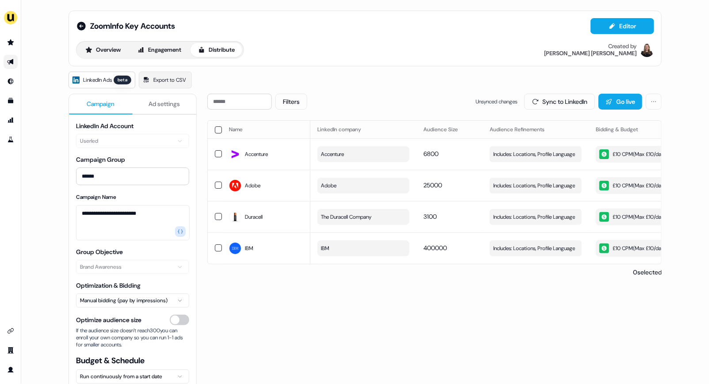
click at [218, 129] on button "button" at bounding box center [218, 129] width 7 height 7
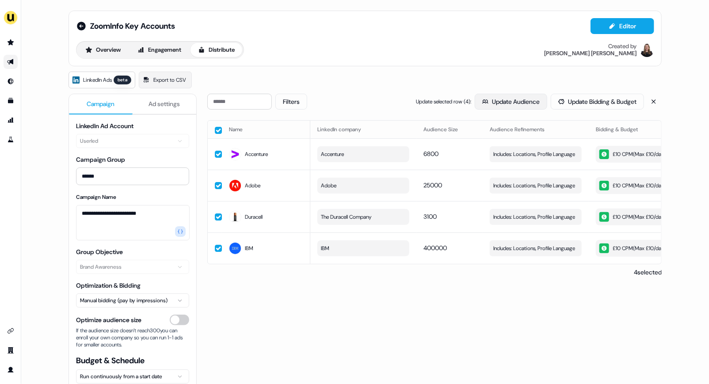
click at [494, 100] on button "Update Audience" at bounding box center [511, 102] width 72 height 16
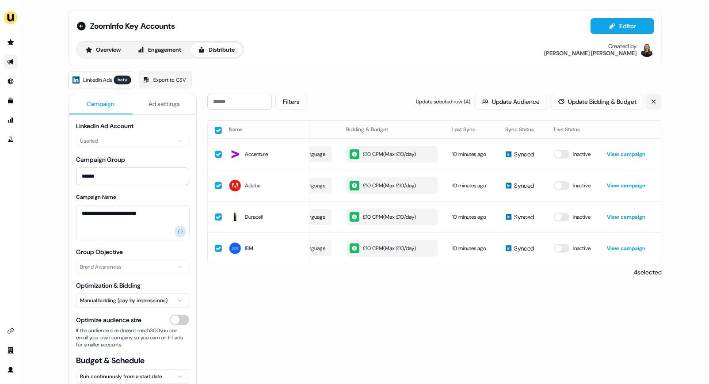
click at [579, 100] on icon at bounding box center [653, 101] width 4 height 4
click at [579, 186] on link "View campaign" at bounding box center [626, 185] width 38 height 7
click at [149, 299] on html "**********" at bounding box center [354, 192] width 709 height 384
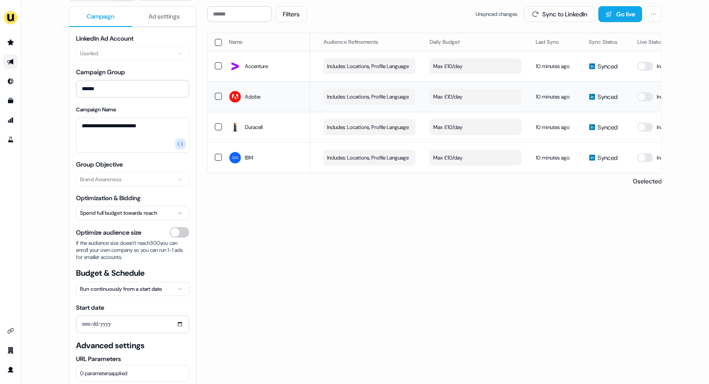
scroll to position [0, 182]
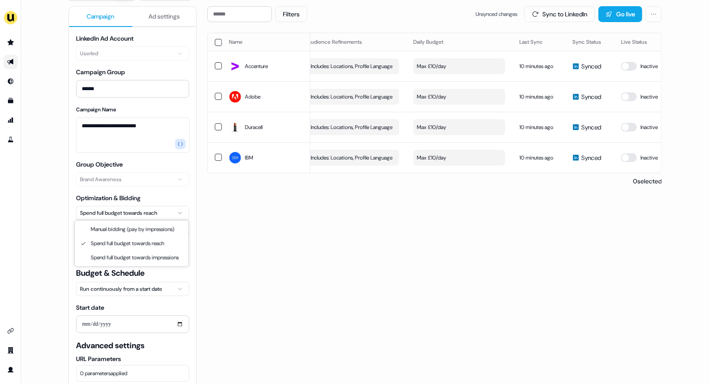
click at [161, 212] on html "**********" at bounding box center [354, 192] width 709 height 384
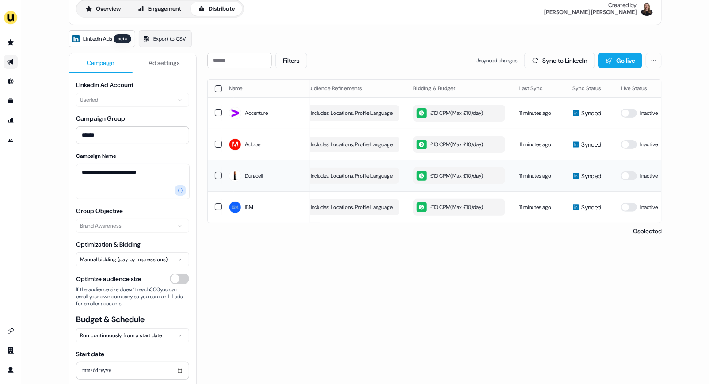
scroll to position [23, 0]
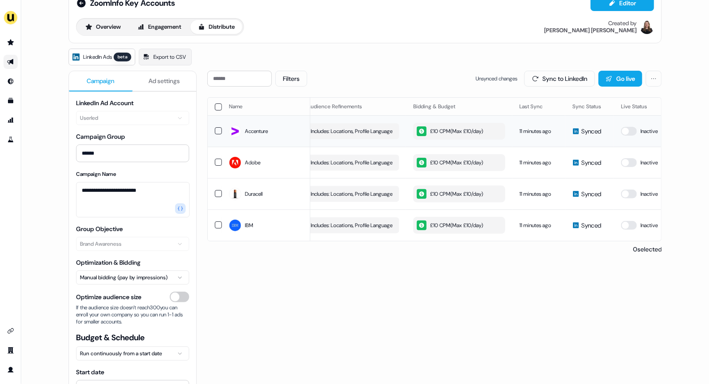
click at [471, 131] on div "£10 CPM ( Max £10/day )" at bounding box center [450, 131] width 66 height 10
